Goal: Task Accomplishment & Management: Manage account settings

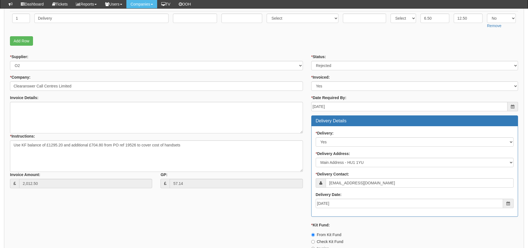
scroll to position [166, 0]
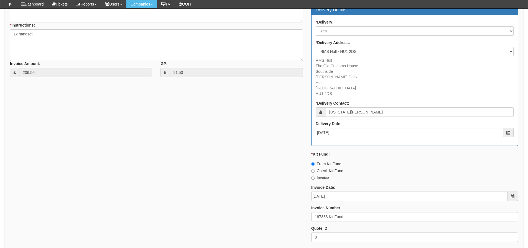
scroll to position [277, 0]
